Goal: Information Seeking & Learning: Find specific fact

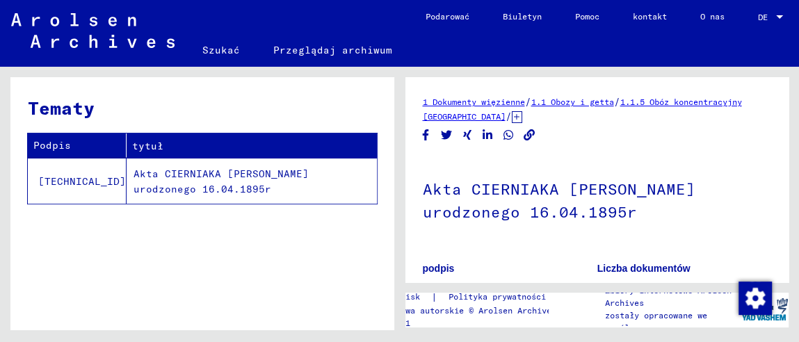
click at [134, 170] on font "Akta CIERNIAKA [PERSON_NAME] urodzonego 16.04.1895r" at bounding box center [221, 182] width 175 height 29
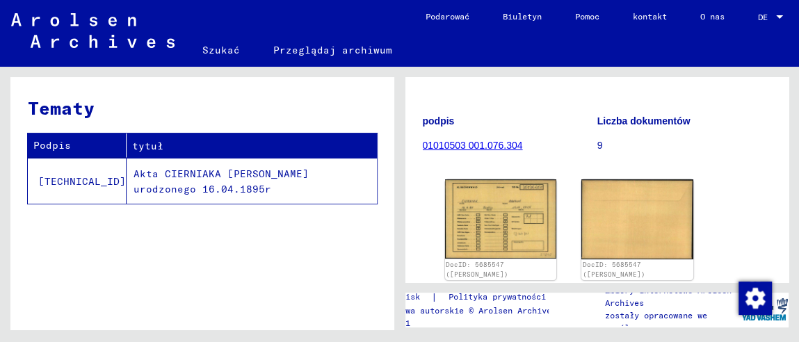
scroll to position [125, 0]
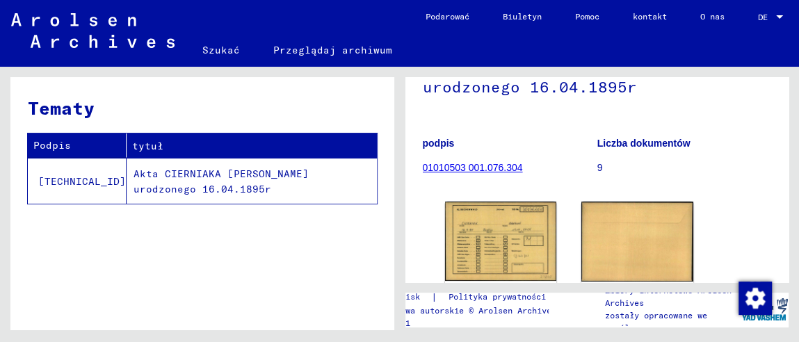
click at [481, 164] on font "01010503 001.076.304" at bounding box center [473, 167] width 100 height 11
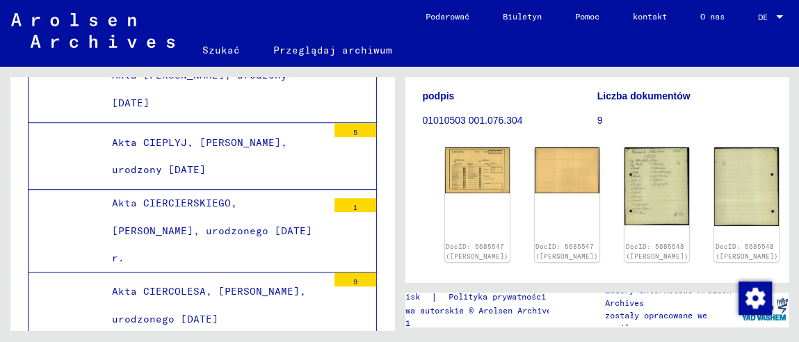
scroll to position [138, 0]
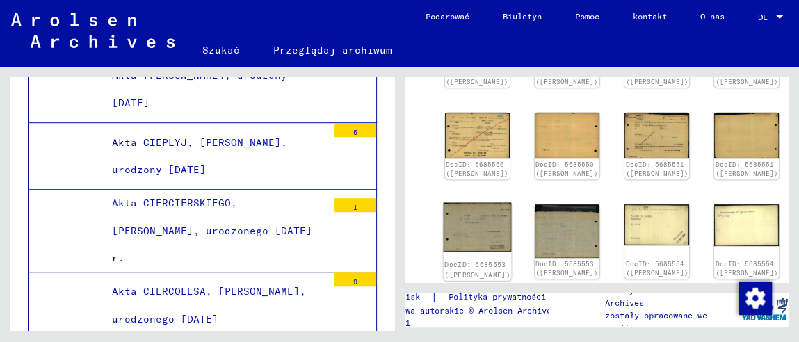
scroll to position [278, 0]
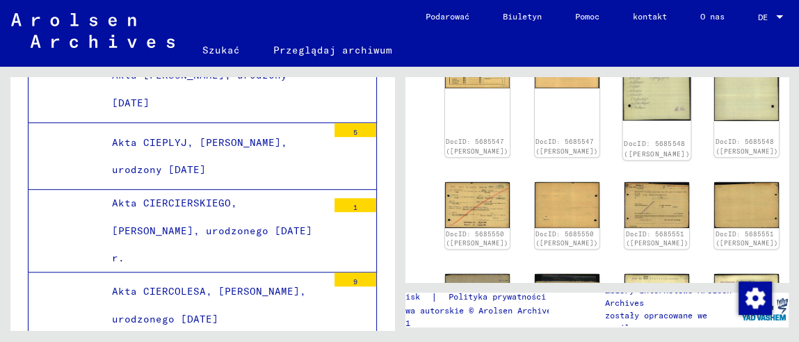
click at [624, 140] on font "DocID: 5685548 ([PERSON_NAME])" at bounding box center [657, 149] width 66 height 18
